Goal: Find specific page/section: Find specific page/section

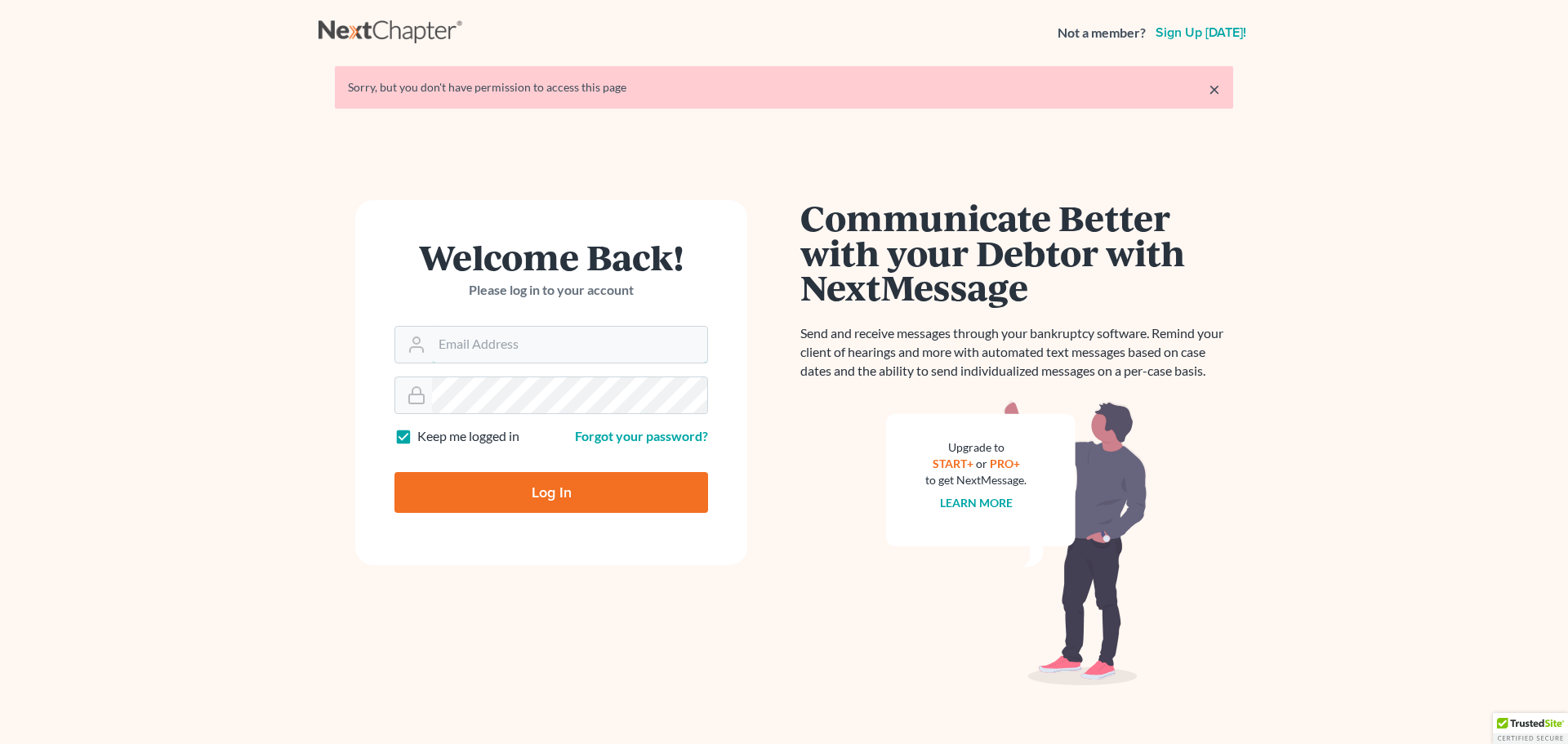
type input "[PERSON_NAME][EMAIL_ADDRESS][DOMAIN_NAME]"
click at [596, 486] on input "Log In" at bounding box center [551, 492] width 314 height 41
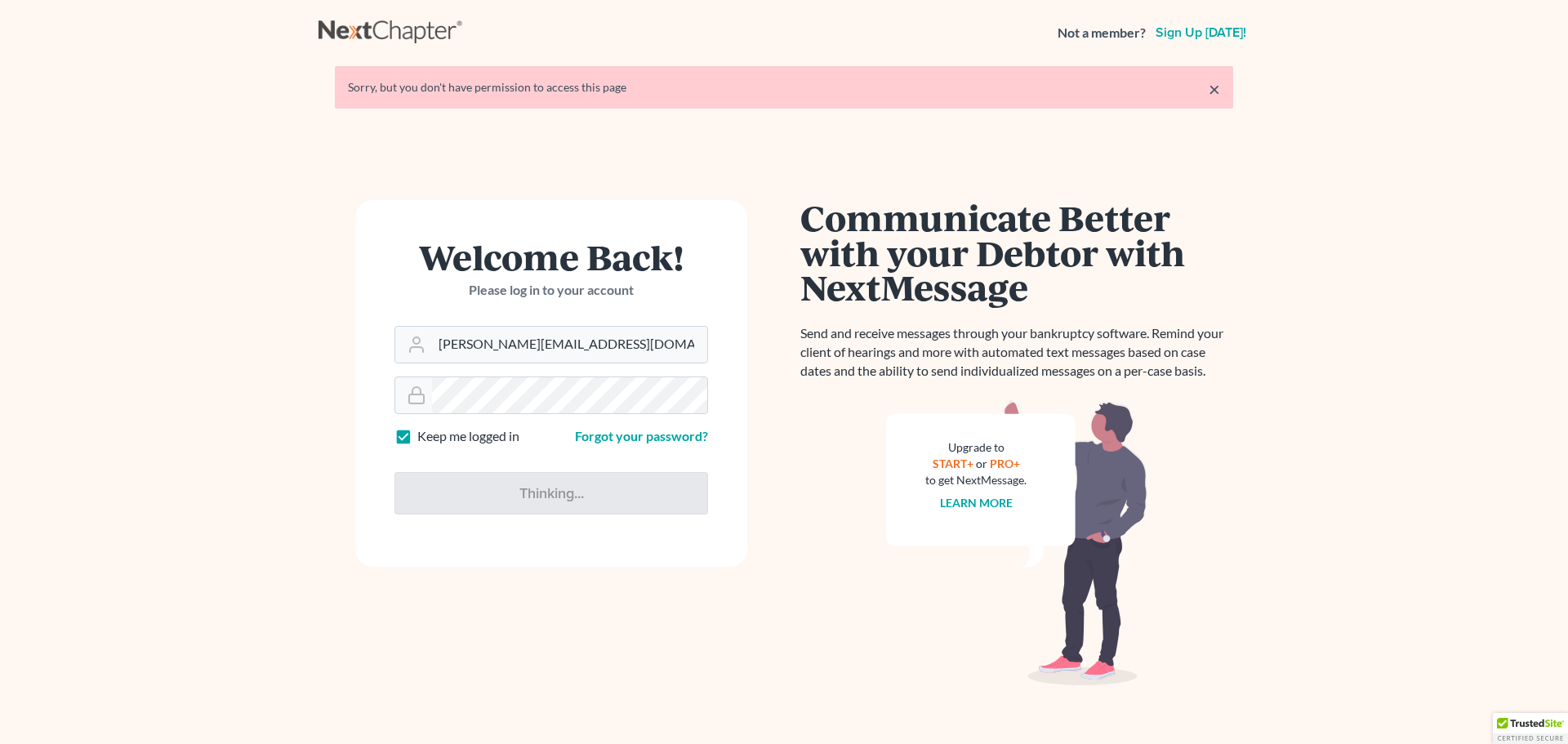
type input "Thinking..."
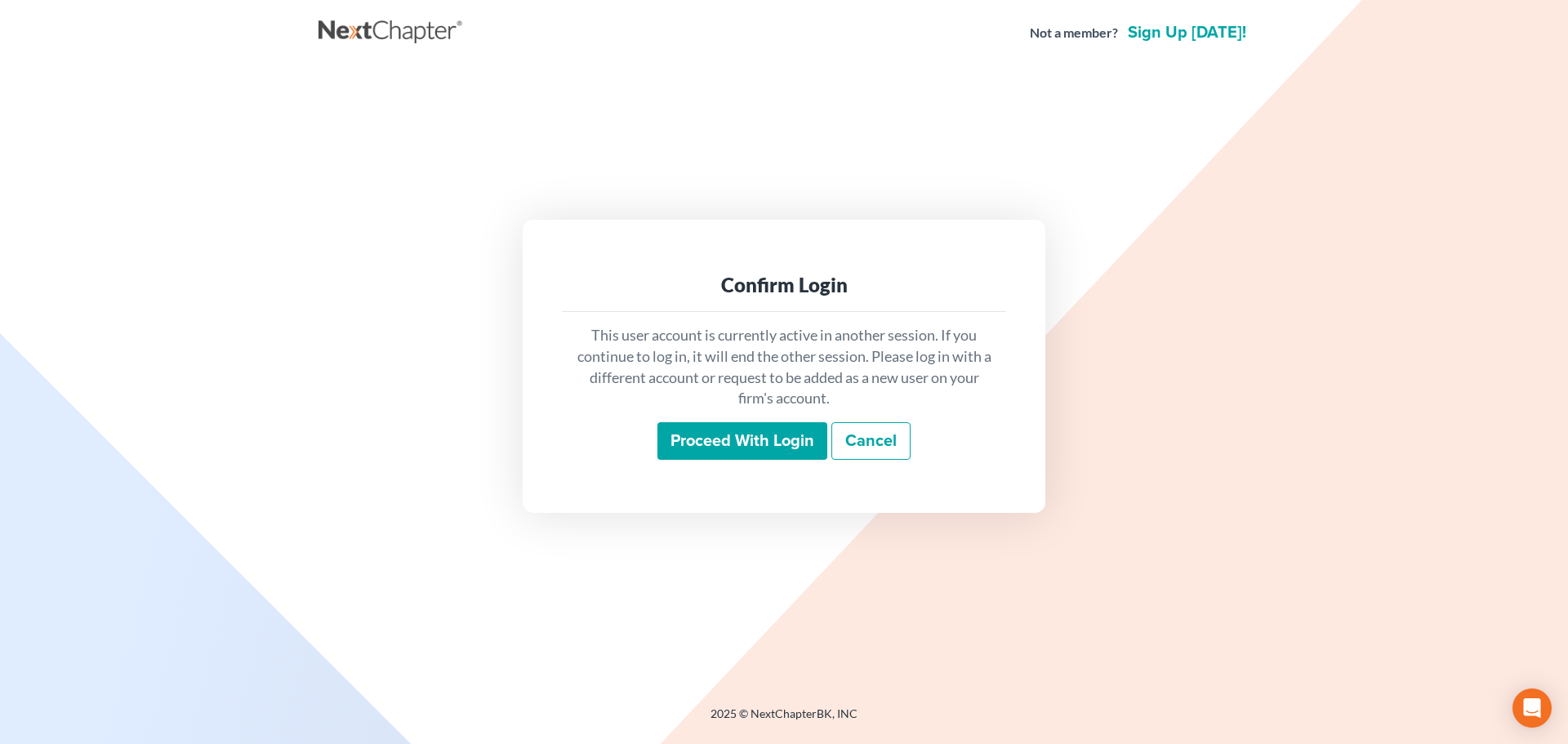
click at [790, 447] on input "Proceed with login" at bounding box center [742, 441] width 170 height 38
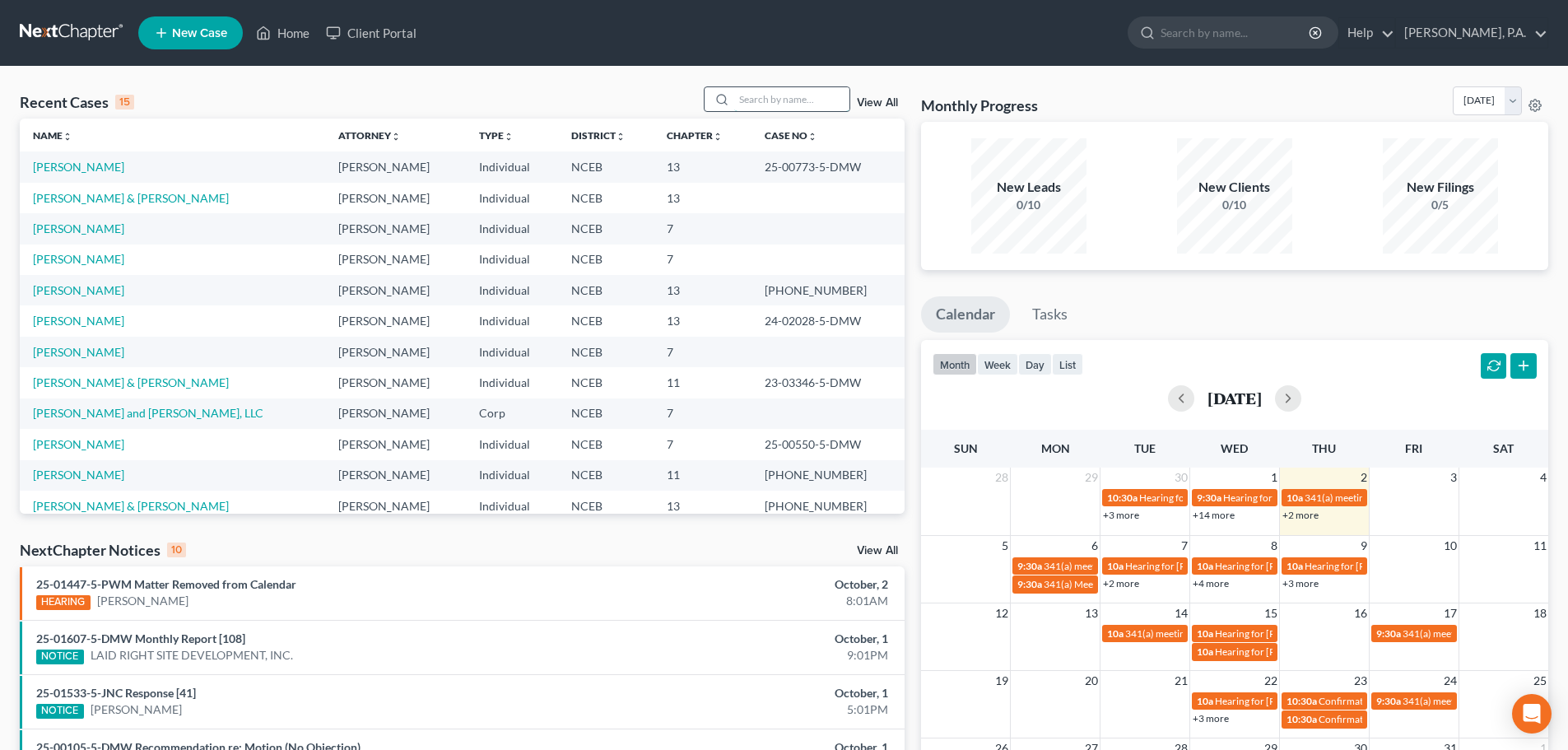
click at [737, 99] on input "search" at bounding box center [792, 99] width 115 height 24
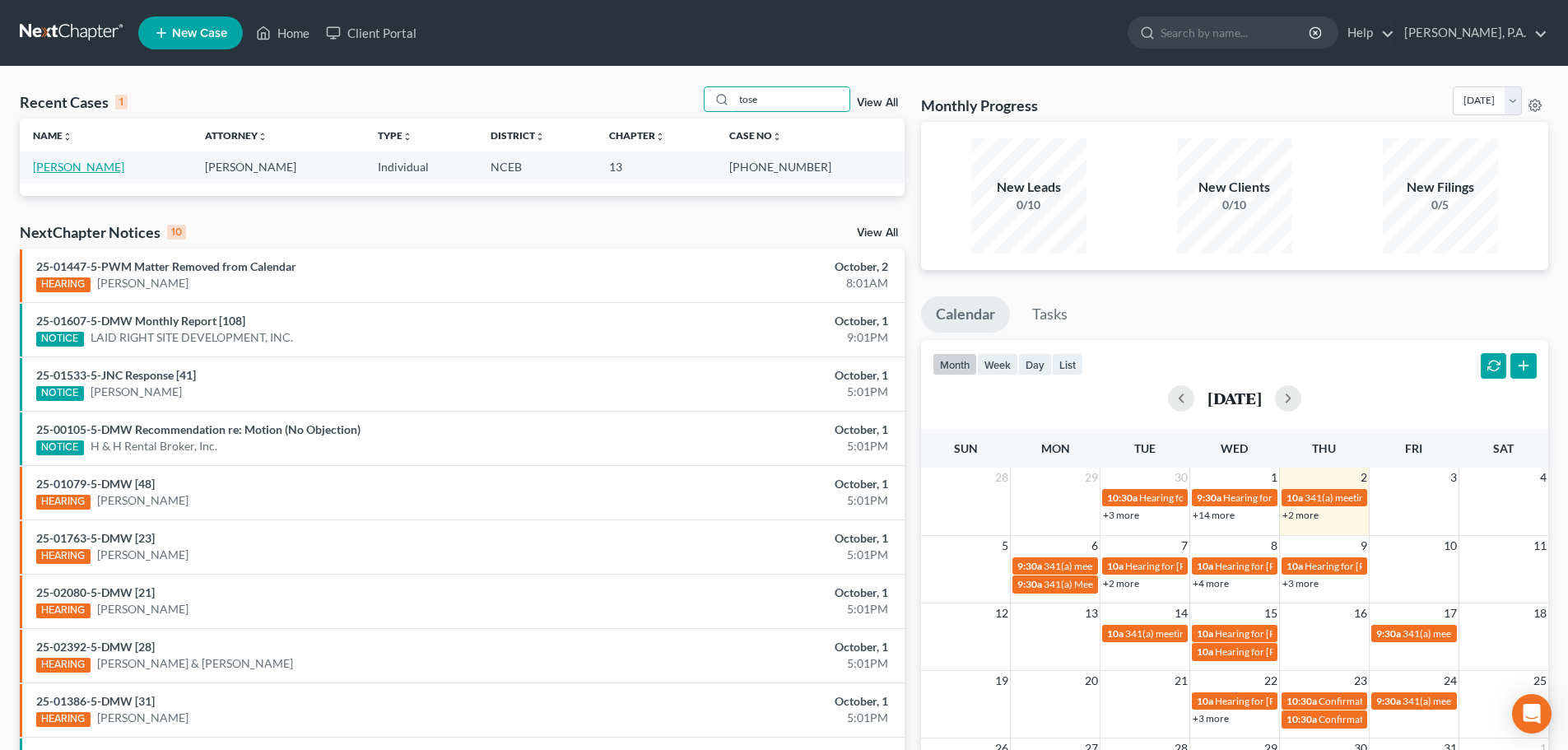
type input "tose"
click at [56, 168] on link "Tose, Ryan" at bounding box center [79, 167] width 91 height 14
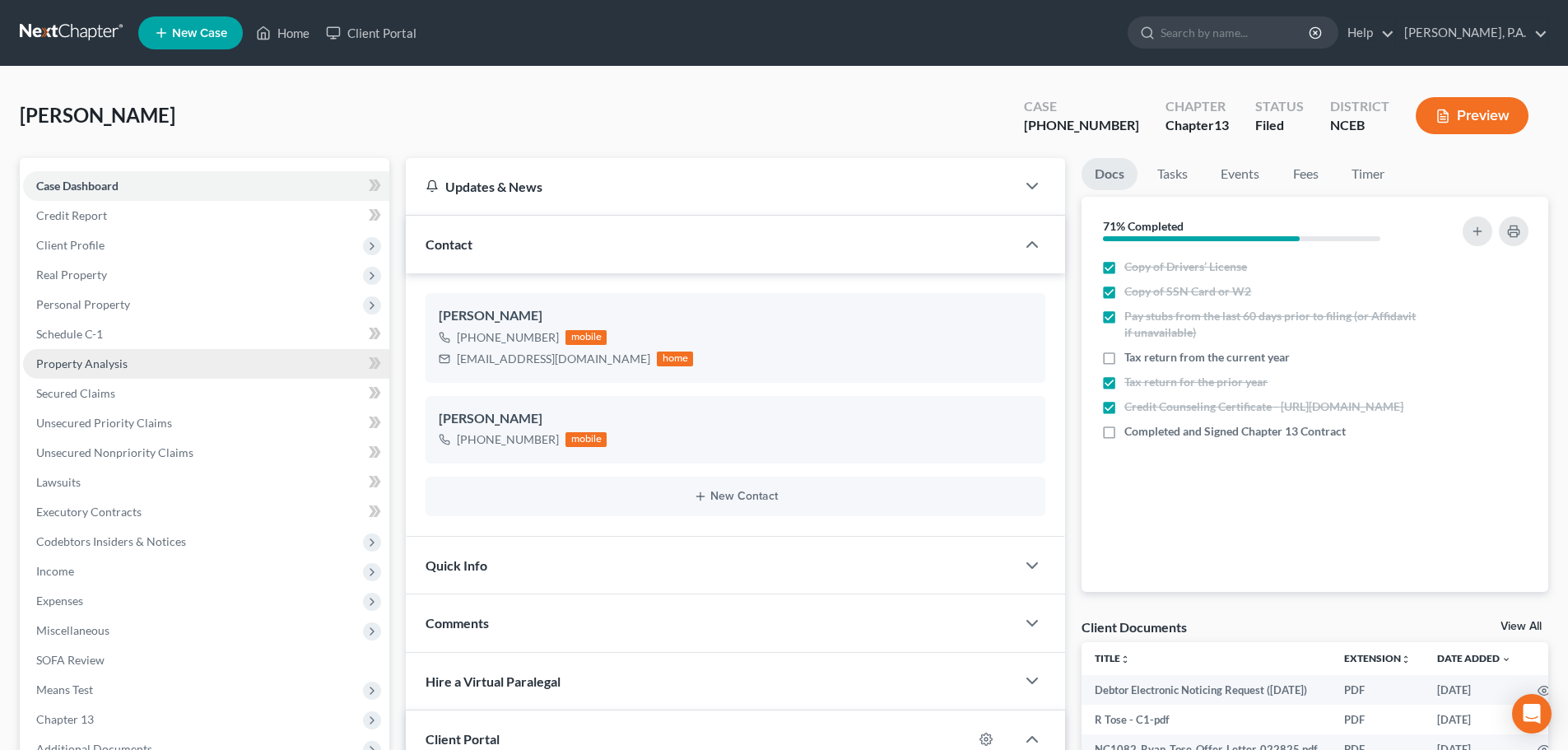
click at [105, 353] on link "Property Analysis" at bounding box center [206, 363] width 366 height 30
